Goal: Information Seeking & Learning: Learn about a topic

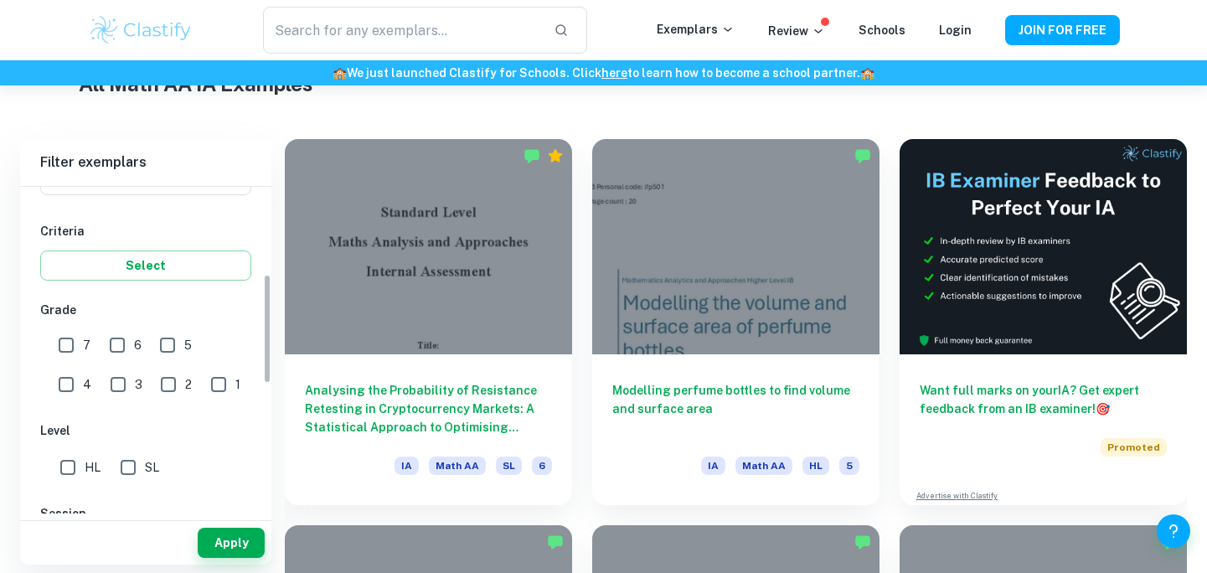
scroll to position [344, 0]
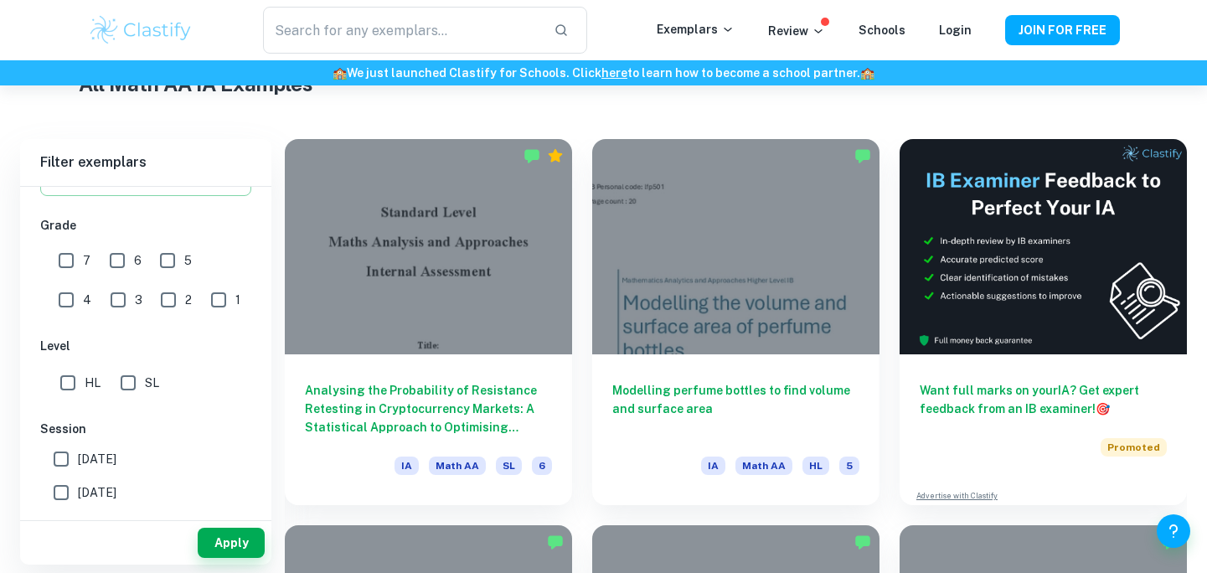
click at [73, 379] on input "HL" at bounding box center [68, 383] width 34 height 34
checkbox input "true"
click at [224, 541] on button "Apply" at bounding box center [231, 543] width 67 height 30
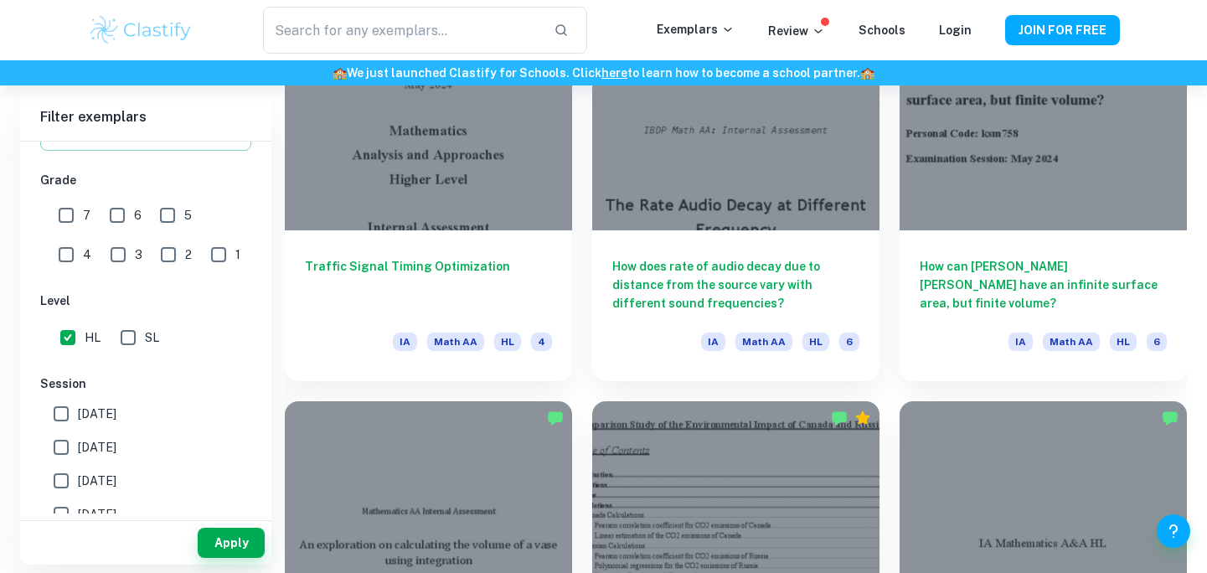
scroll to position [1710, 0]
click at [121, 217] on input "6" at bounding box center [118, 216] width 34 height 34
checkbox input "true"
click at [75, 217] on input "7" at bounding box center [66, 216] width 34 height 34
checkbox input "true"
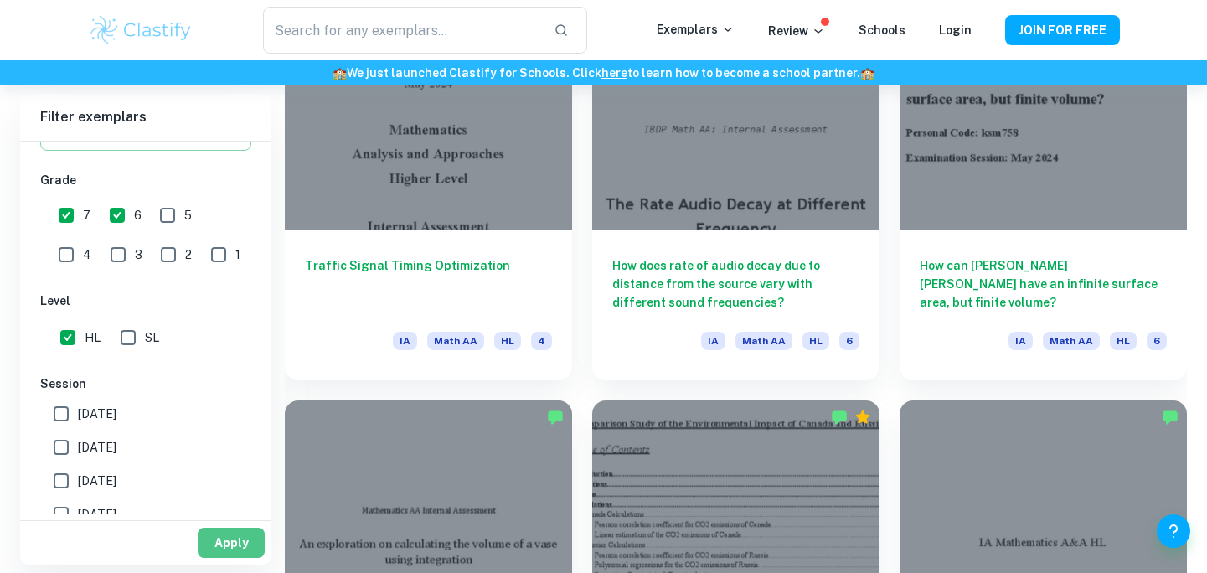
click at [209, 540] on button "Apply" at bounding box center [231, 543] width 67 height 30
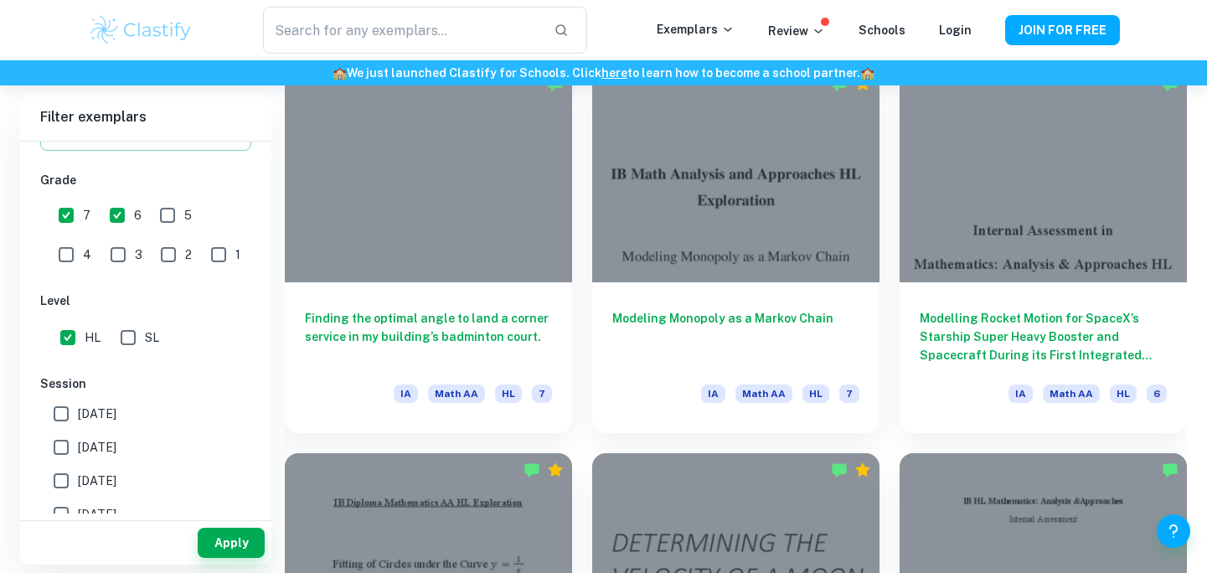
scroll to position [2047, 0]
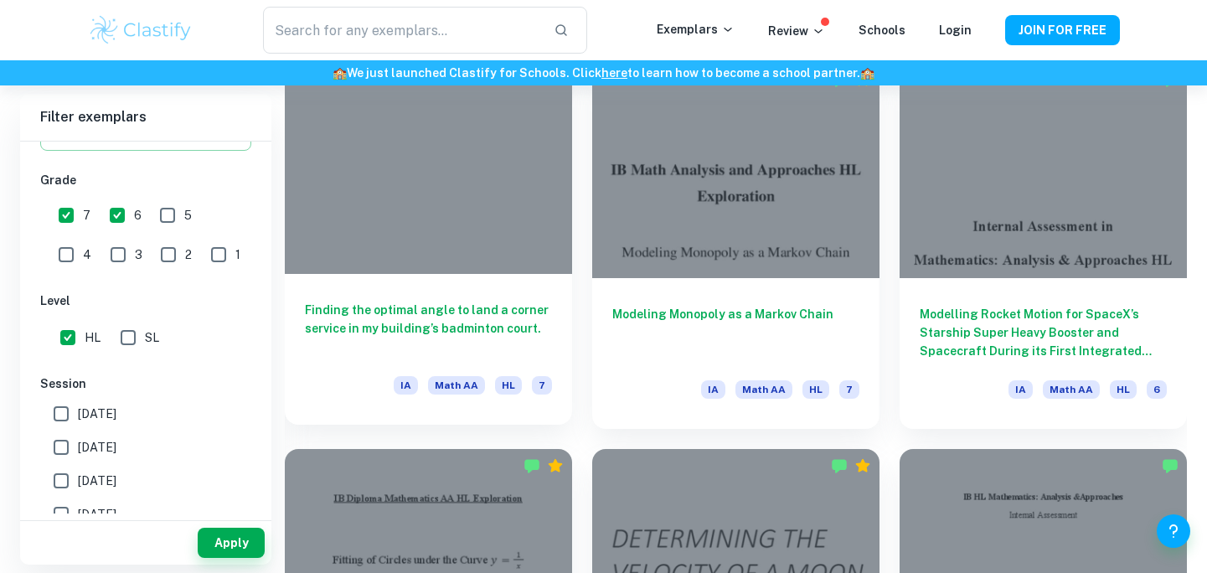
click at [488, 311] on h6 "Finding the optimal angle to land a corner service in my building’s badminton c…" at bounding box center [428, 328] width 247 height 55
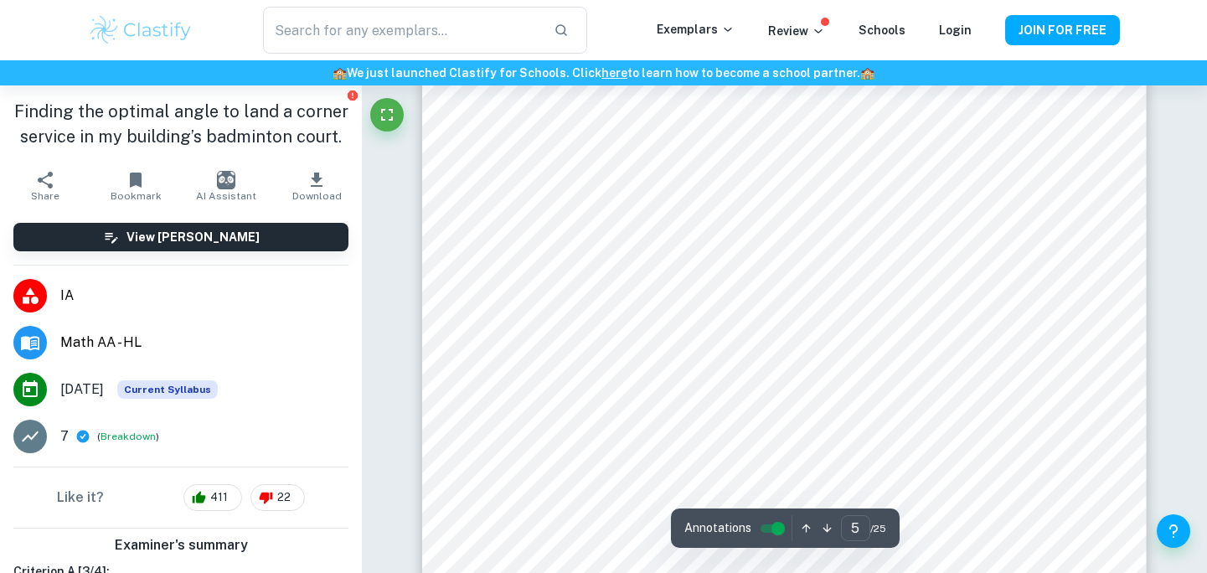
scroll to position [4772, 0]
type input "7"
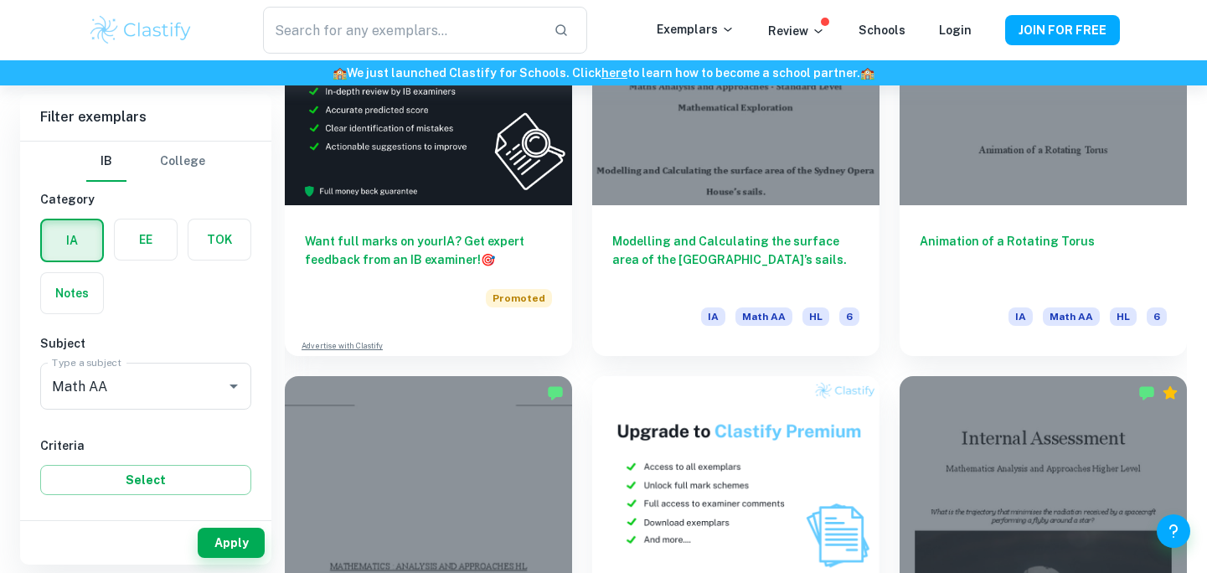
scroll to position [2897, 0]
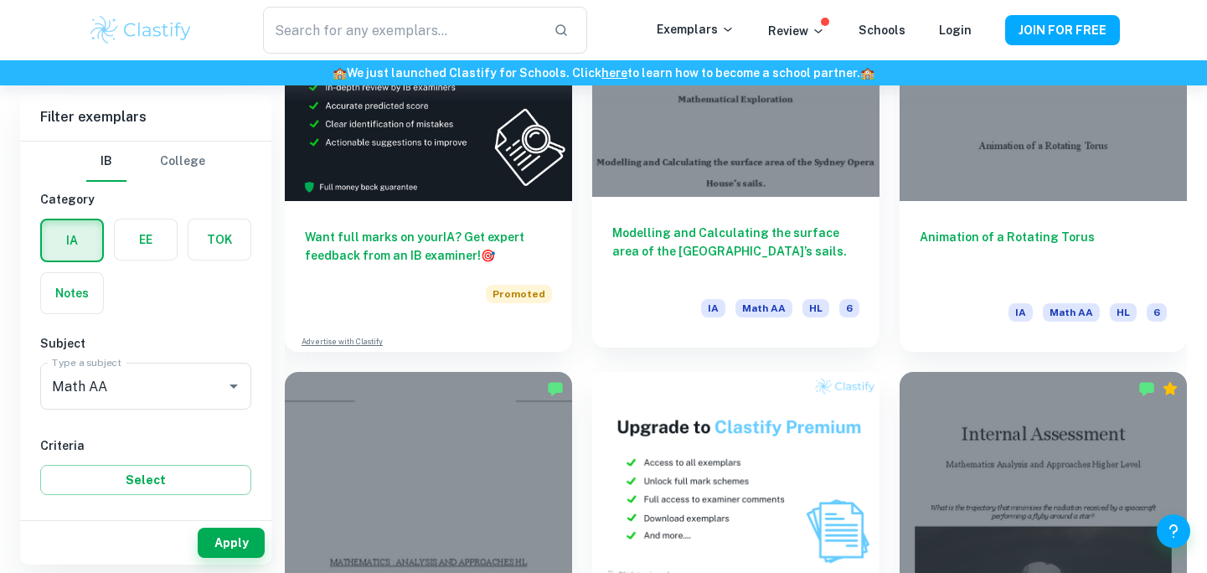
click at [721, 206] on div "Modelling and Calculating the surface area of the [GEOGRAPHIC_DATA]’s sails. IA…" at bounding box center [735, 272] width 287 height 151
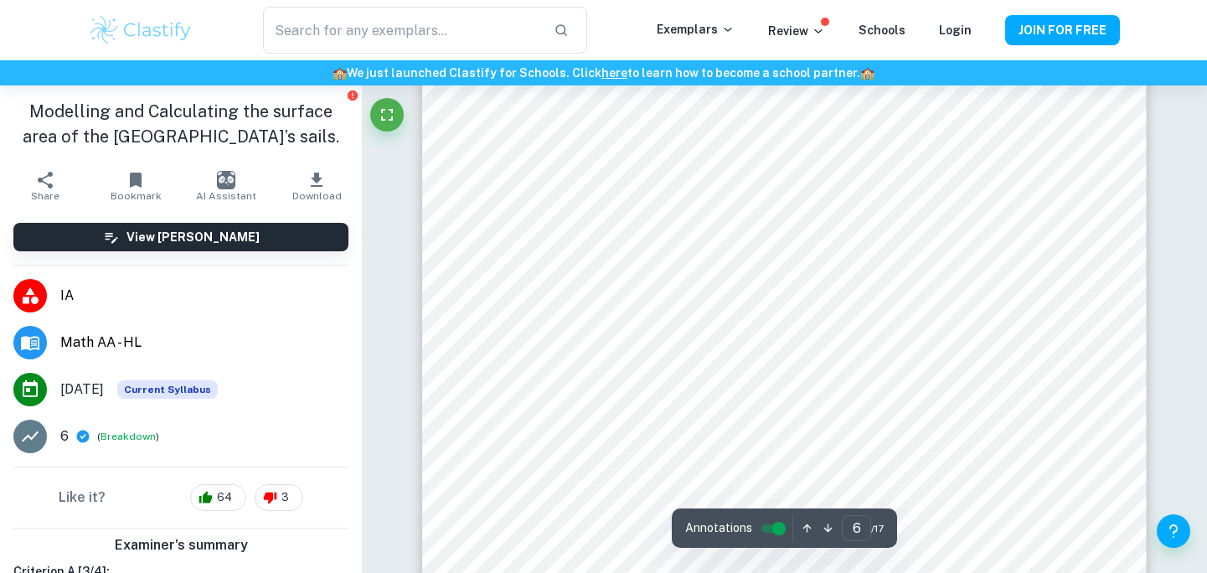
scroll to position [5668, 0]
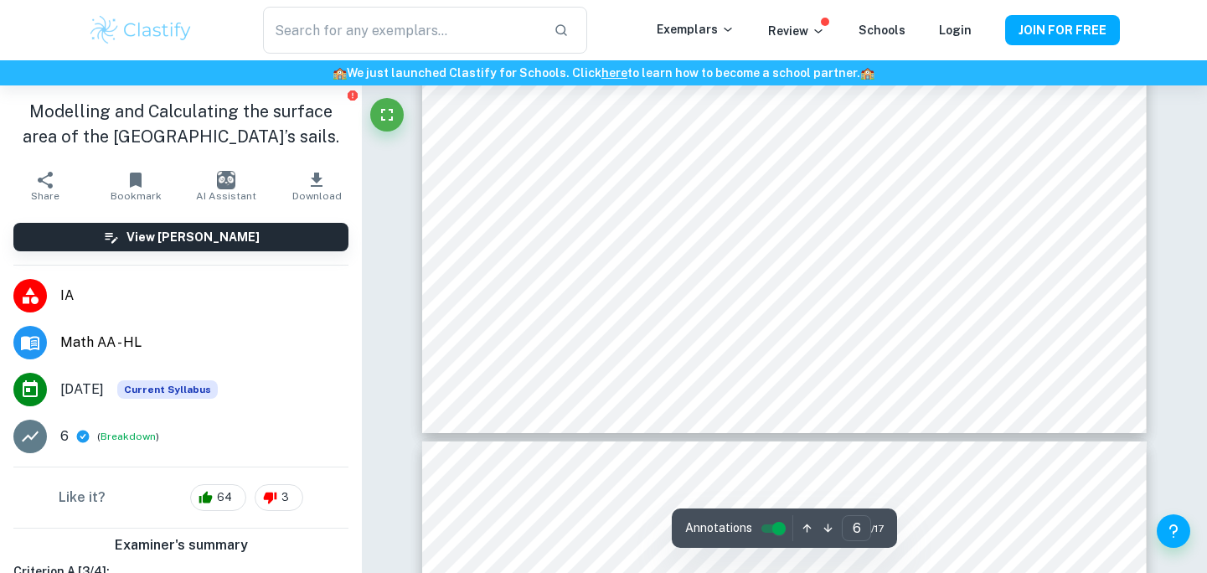
type input "7"
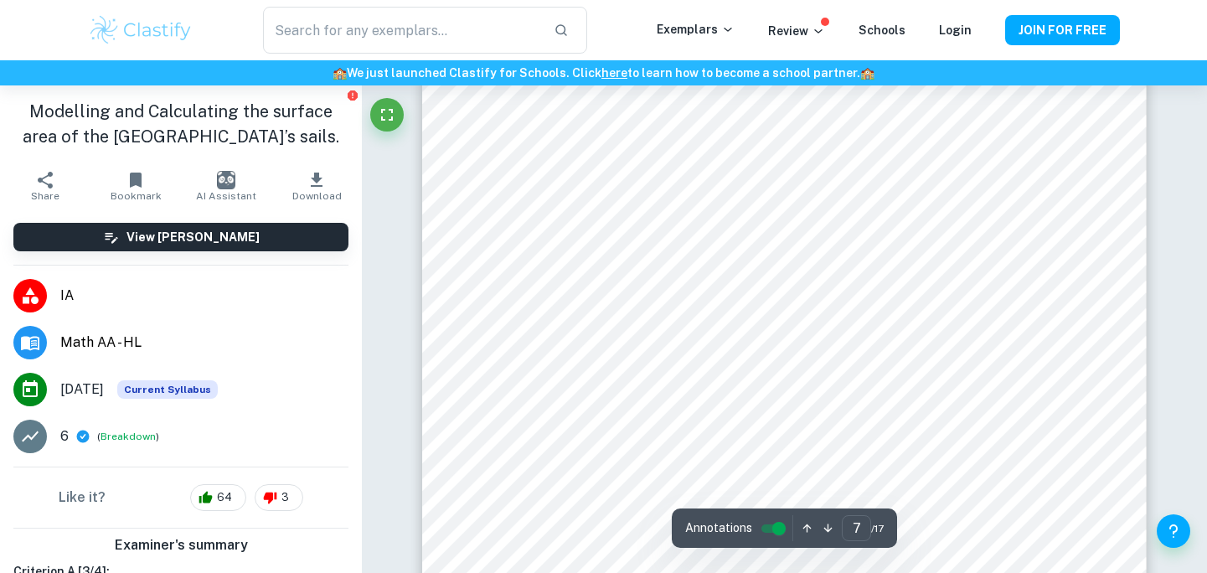
scroll to position [6556, 0]
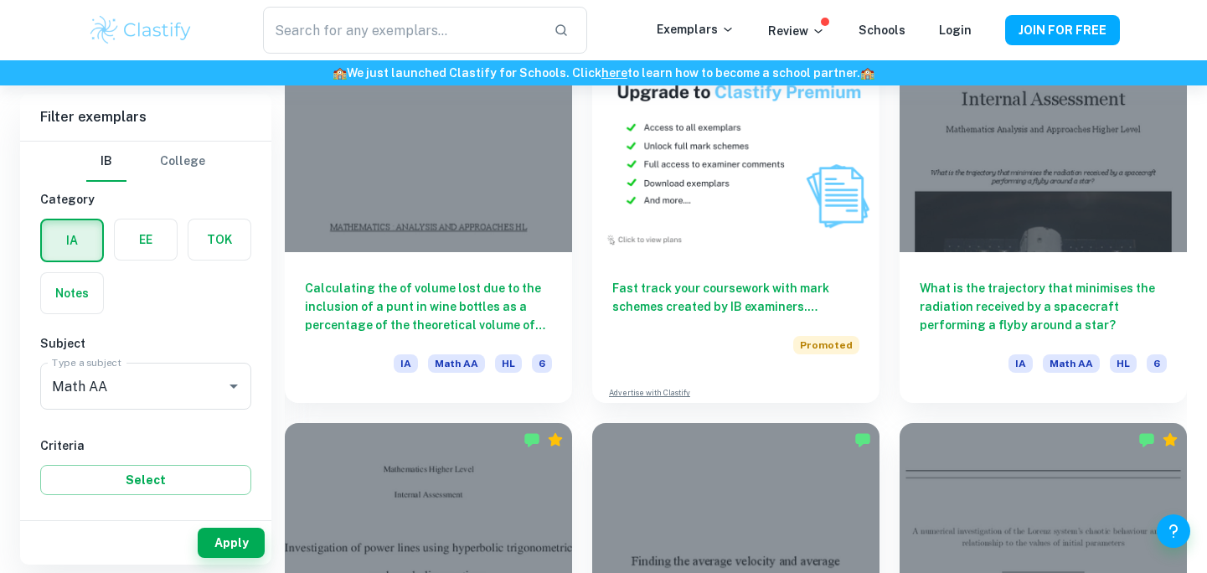
scroll to position [3234, 0]
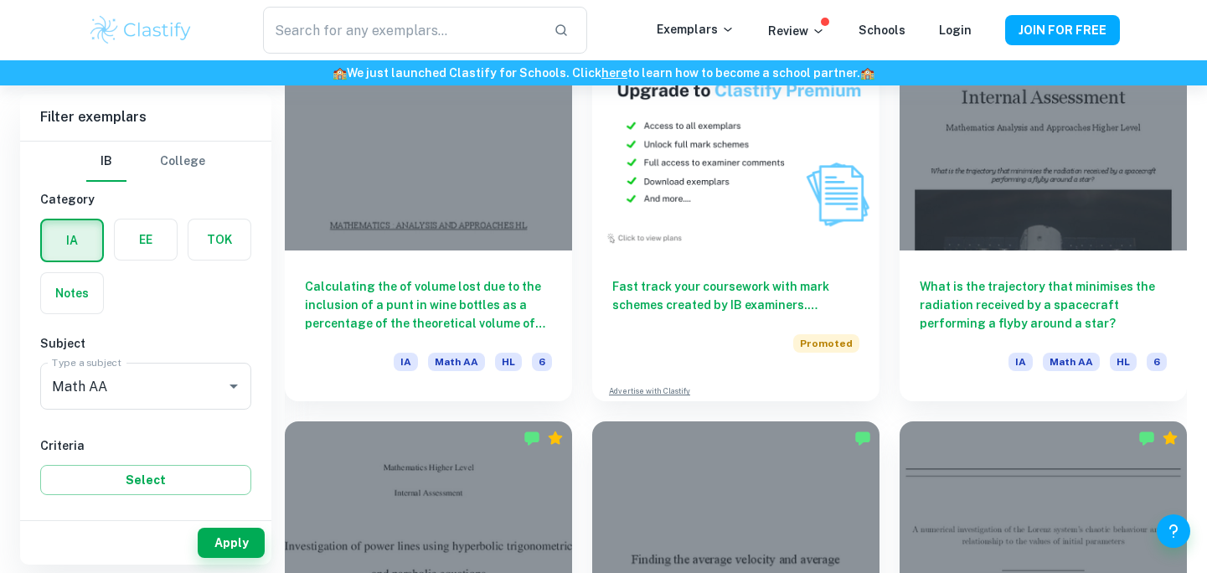
click at [591, 141] on div "Fast track your coursework with mark schemes created by IB examiners. Upgrade n…" at bounding box center [725, 208] width 307 height 386
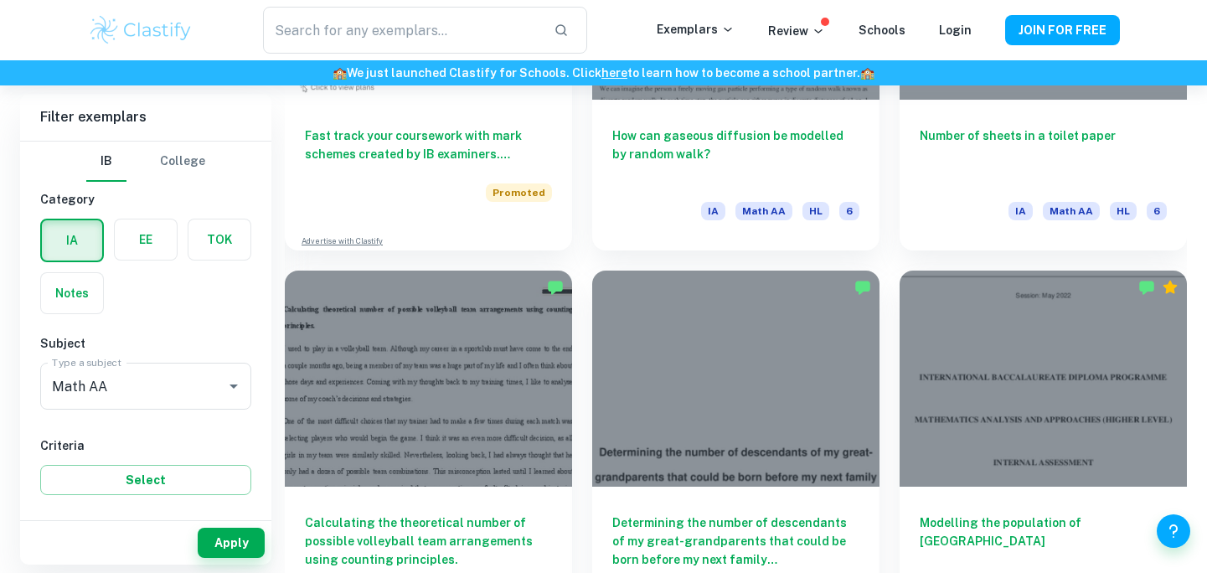
scroll to position [7589, 0]
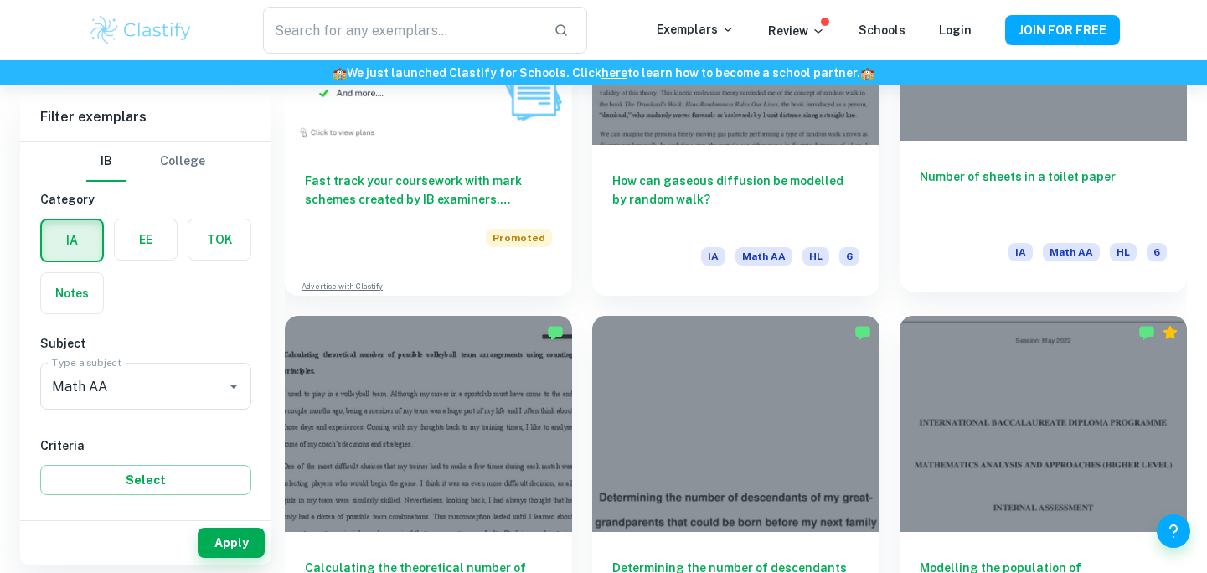
click at [977, 175] on h6 "Number of sheets in a toilet paper" at bounding box center [1043, 195] width 247 height 55
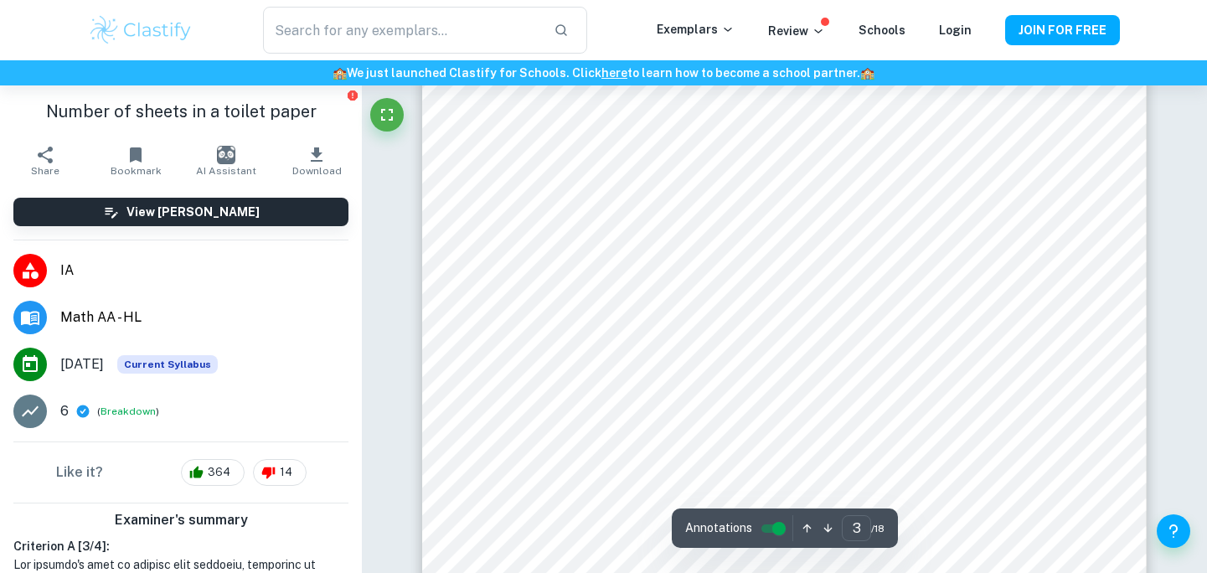
scroll to position [2739, 0]
type input "5"
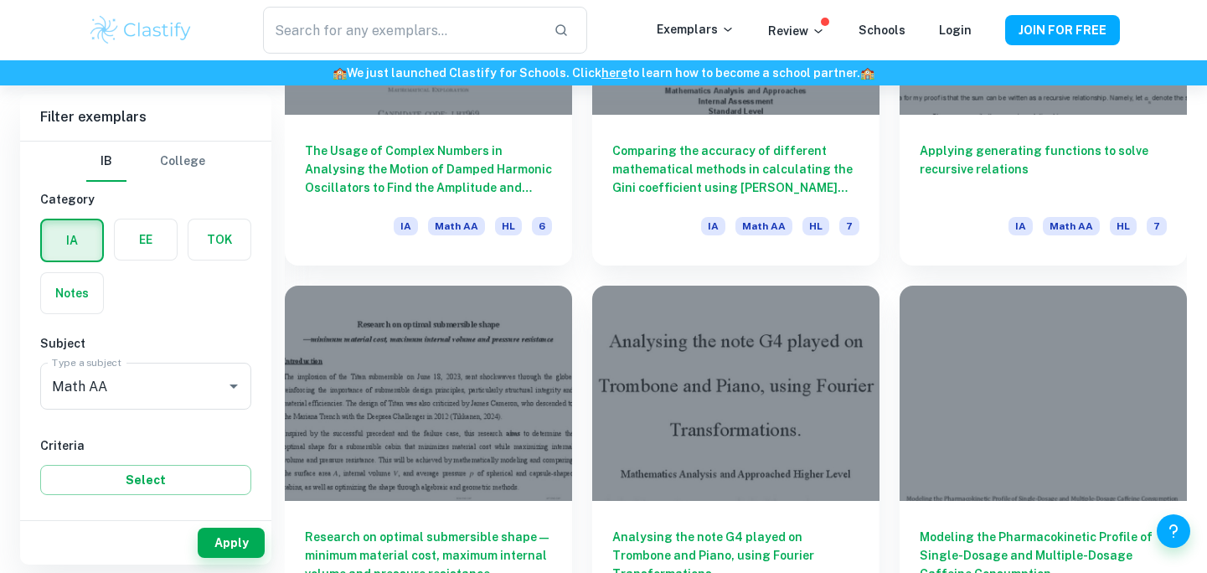
scroll to position [18131, 0]
